Goal: Task Accomplishment & Management: Complete application form

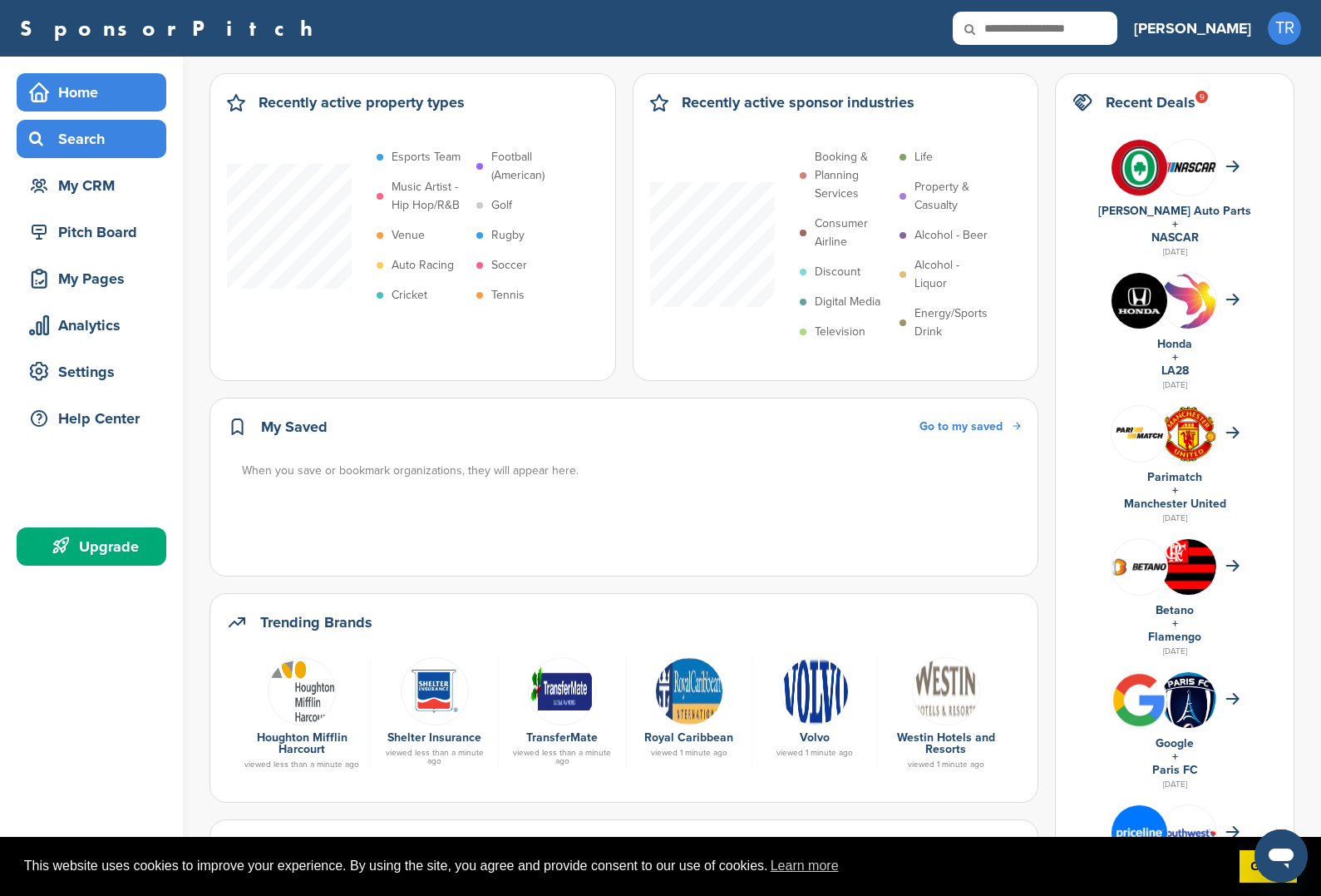
click at [107, 133] on div "Search" at bounding box center [96, 139] width 142 height 30
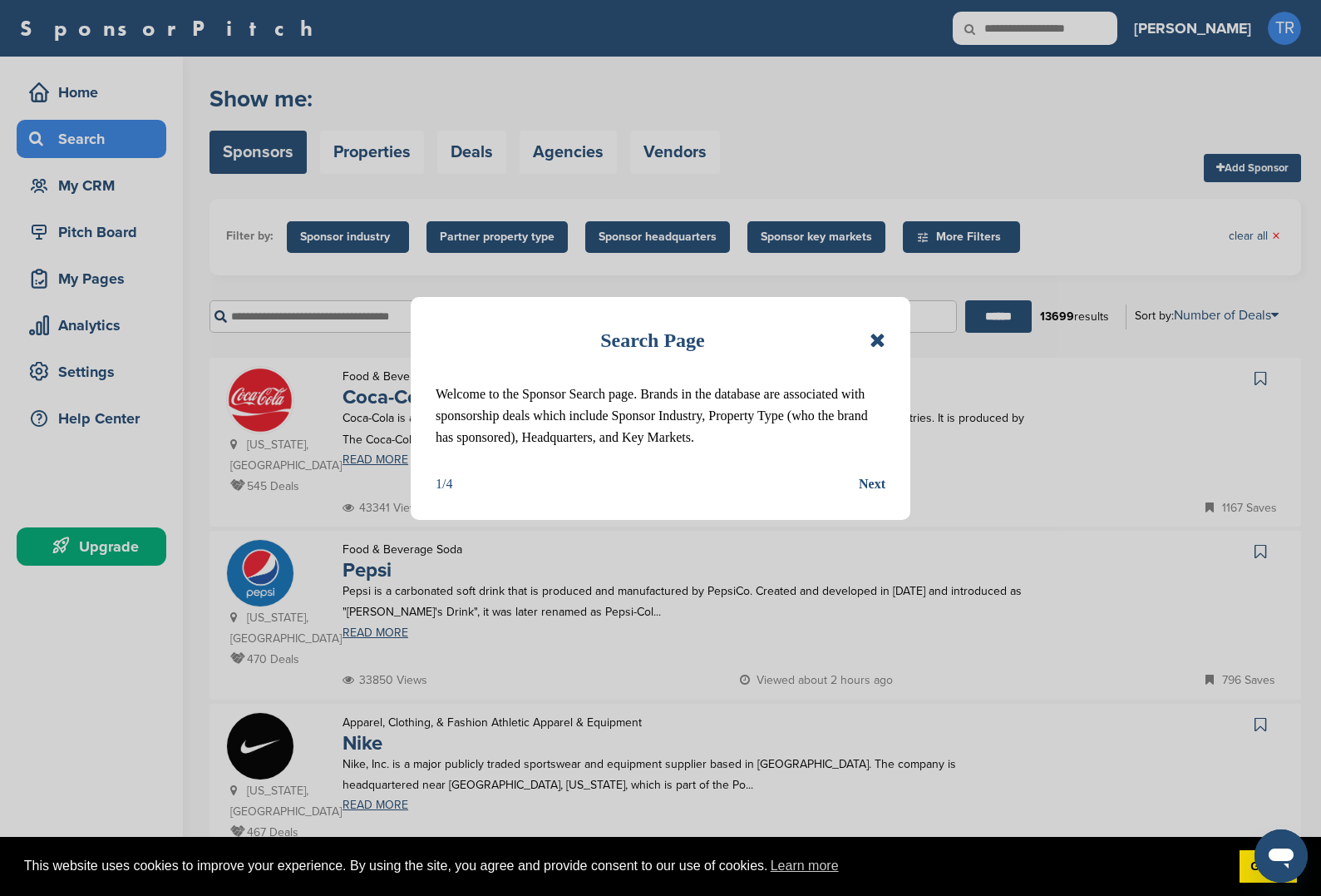
click at [887, 344] on div "Search Page Welcome to the Sponsor Search page. Brands in the database are asso…" at bounding box center [660, 408] width 500 height 223
click at [879, 340] on icon at bounding box center [877, 340] width 16 height 20
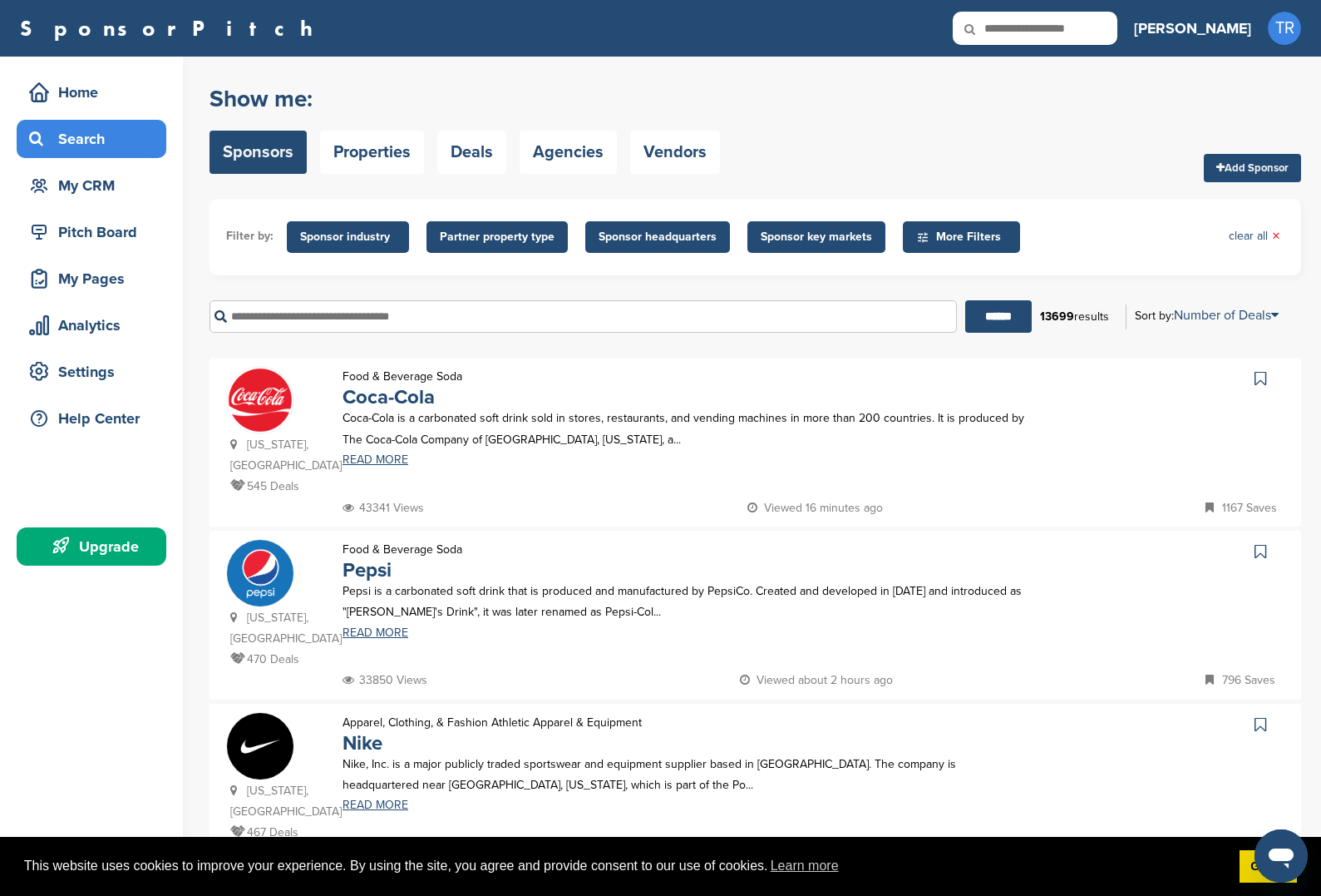
click at [1257, 159] on link "Add Sponsor" at bounding box center [1253, 167] width 98 height 28
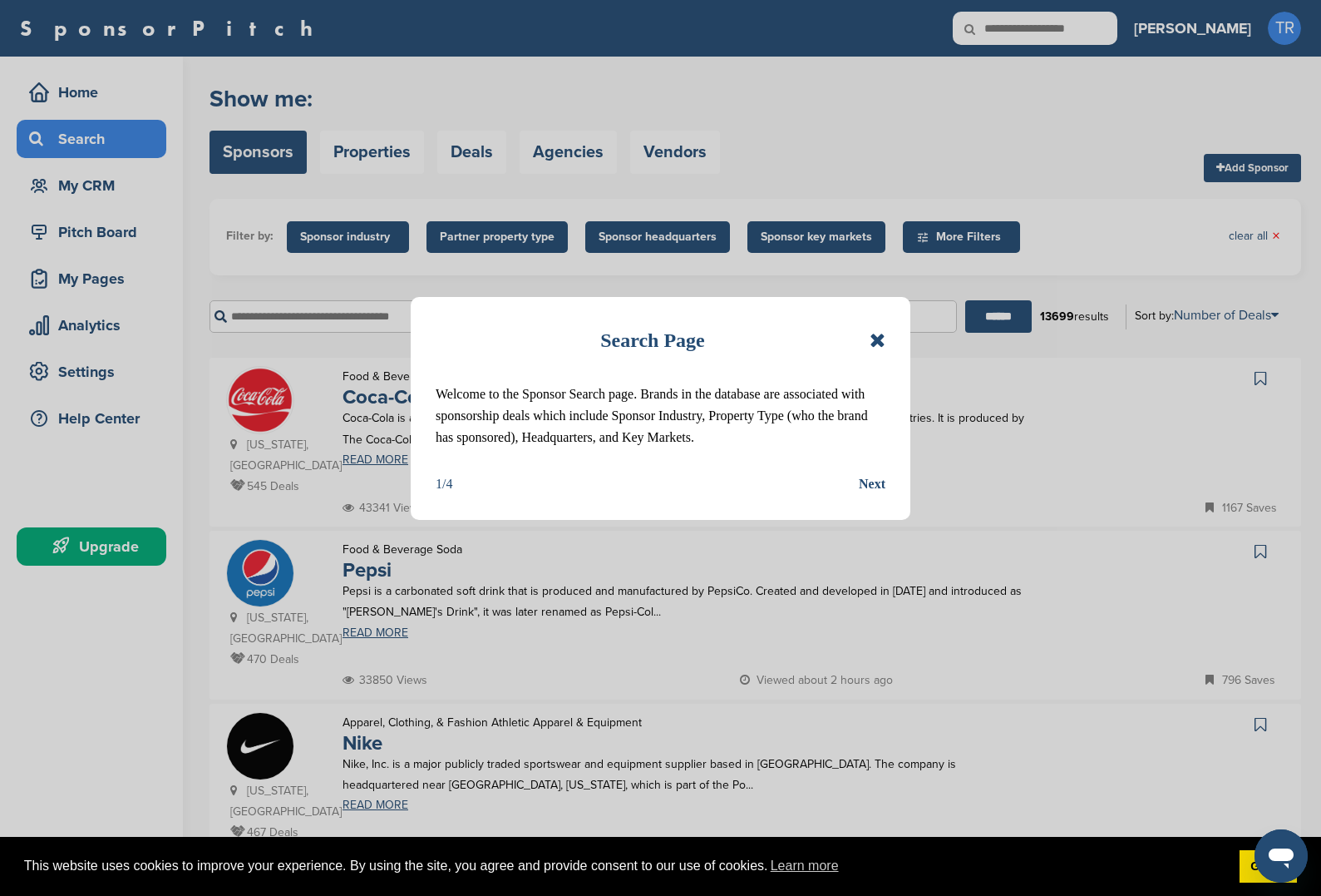
click at [883, 339] on icon at bounding box center [877, 340] width 16 height 20
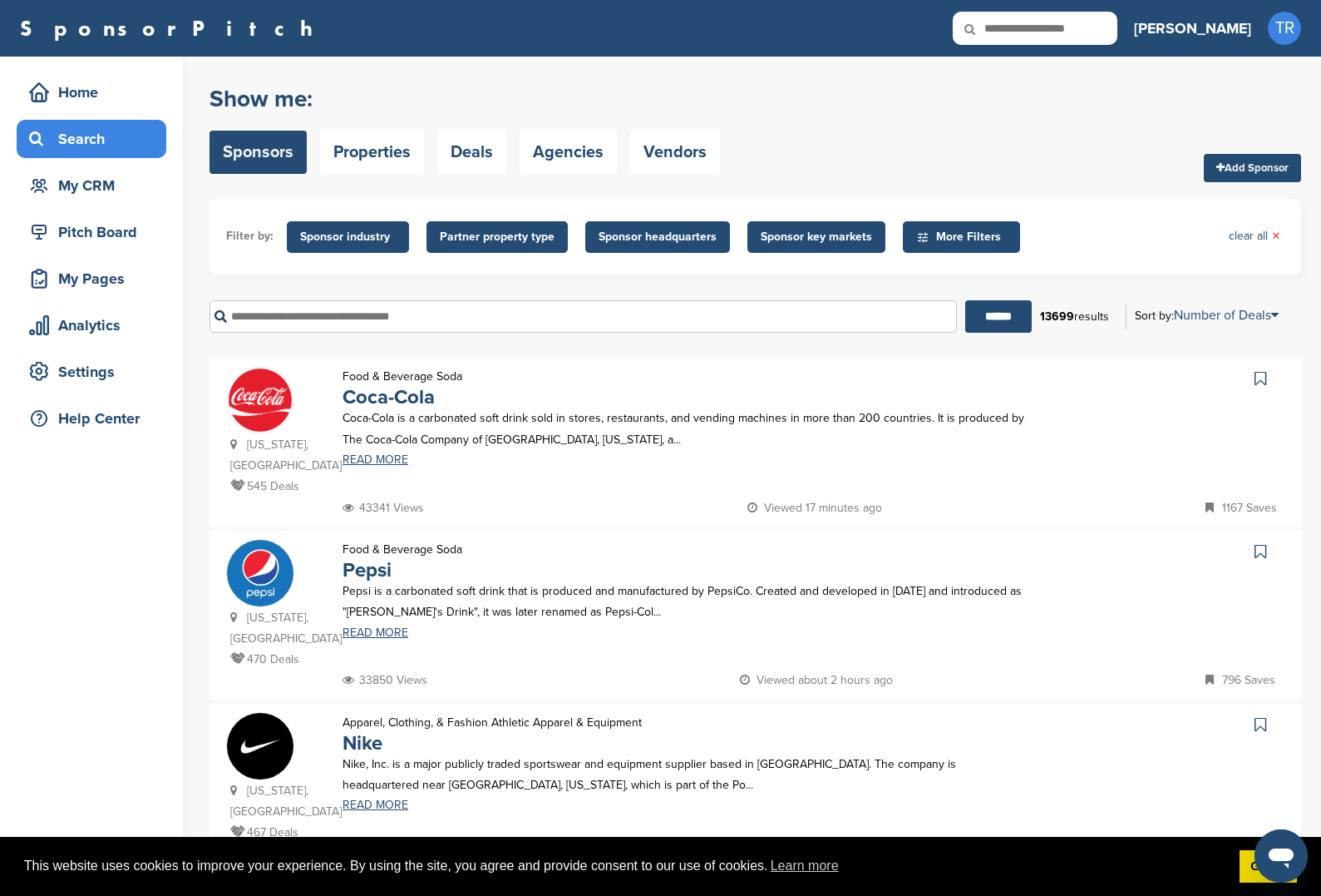
click at [1234, 173] on link "Add Sponsor" at bounding box center [1253, 167] width 98 height 28
